Goal: Information Seeking & Learning: Learn about a topic

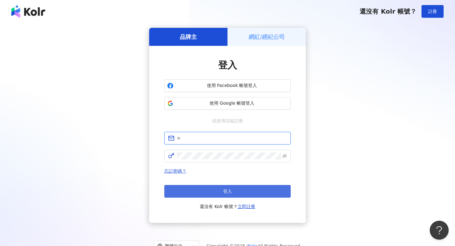
type input "**********"
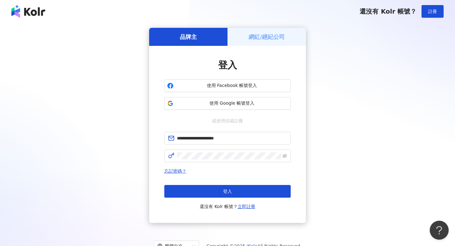
click at [284, 185] on button "登入" at bounding box center [227, 191] width 126 height 13
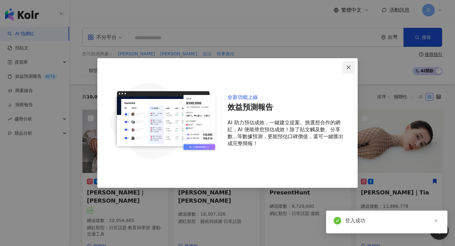
click at [350, 66] on icon "close" at bounding box center [348, 67] width 5 height 5
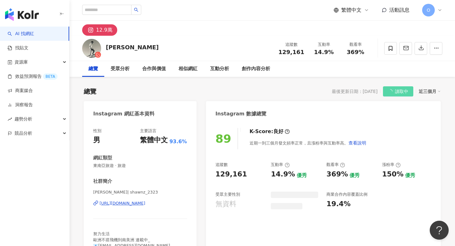
scroll to position [39, 0]
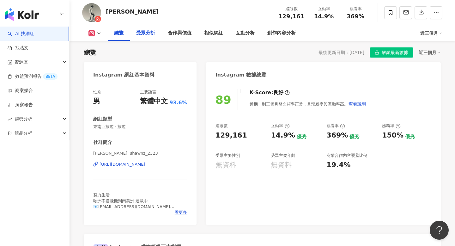
click at [142, 39] on div "受眾分析" at bounding box center [146, 33] width 32 height 16
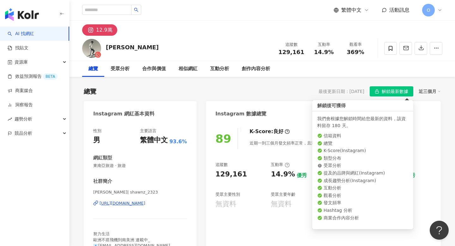
click at [392, 90] on span "解鎖最新數據" at bounding box center [394, 92] width 27 height 10
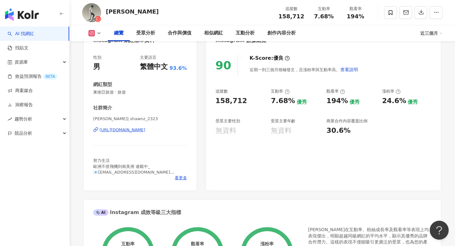
scroll to position [67, 0]
